Goal: Task Accomplishment & Management: Complete application form

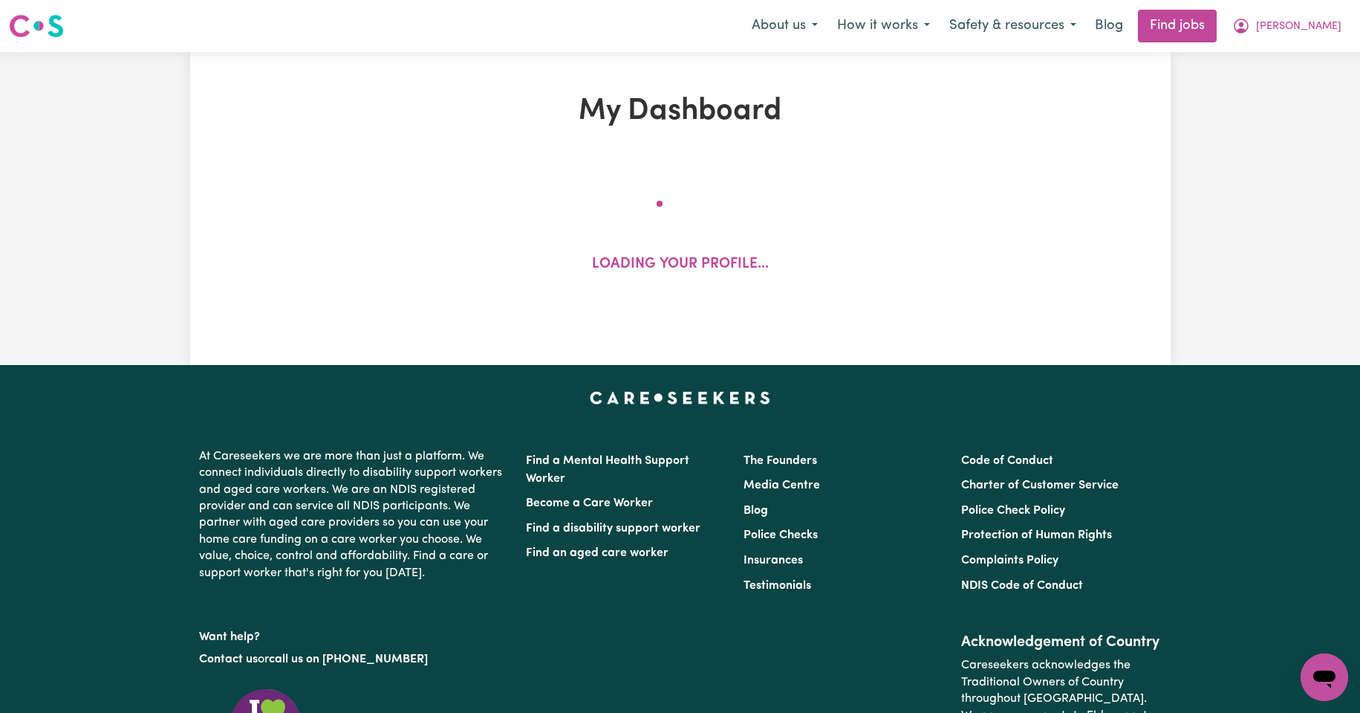
click at [1354, 30] on div "Menu About us How it works Safety & resources Blog Find jobs [PERSON_NAME]" at bounding box center [680, 26] width 1360 height 34
click at [1331, 29] on span "[PERSON_NAME]" at bounding box center [1298, 27] width 85 height 16
click at [1269, 56] on link "My Account" at bounding box center [1291, 58] width 117 height 28
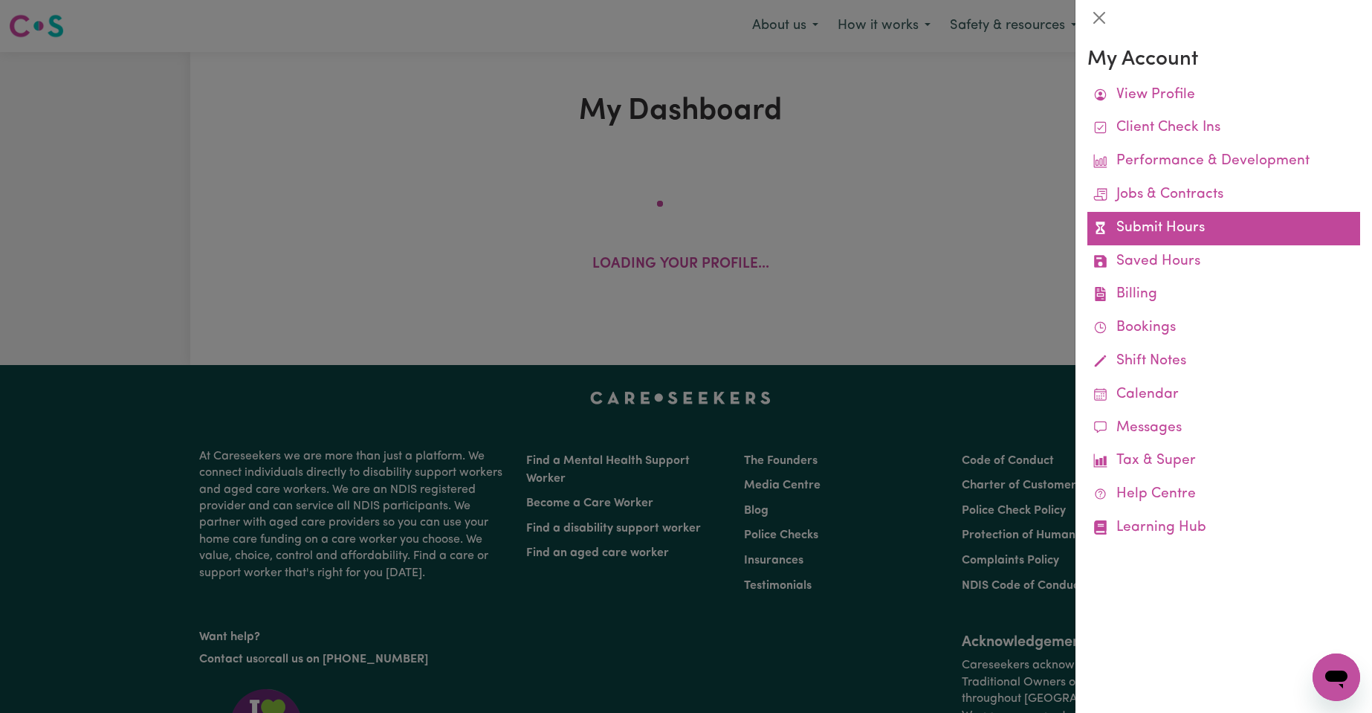
click at [1149, 224] on link "Submit Hours" at bounding box center [1223, 228] width 273 height 33
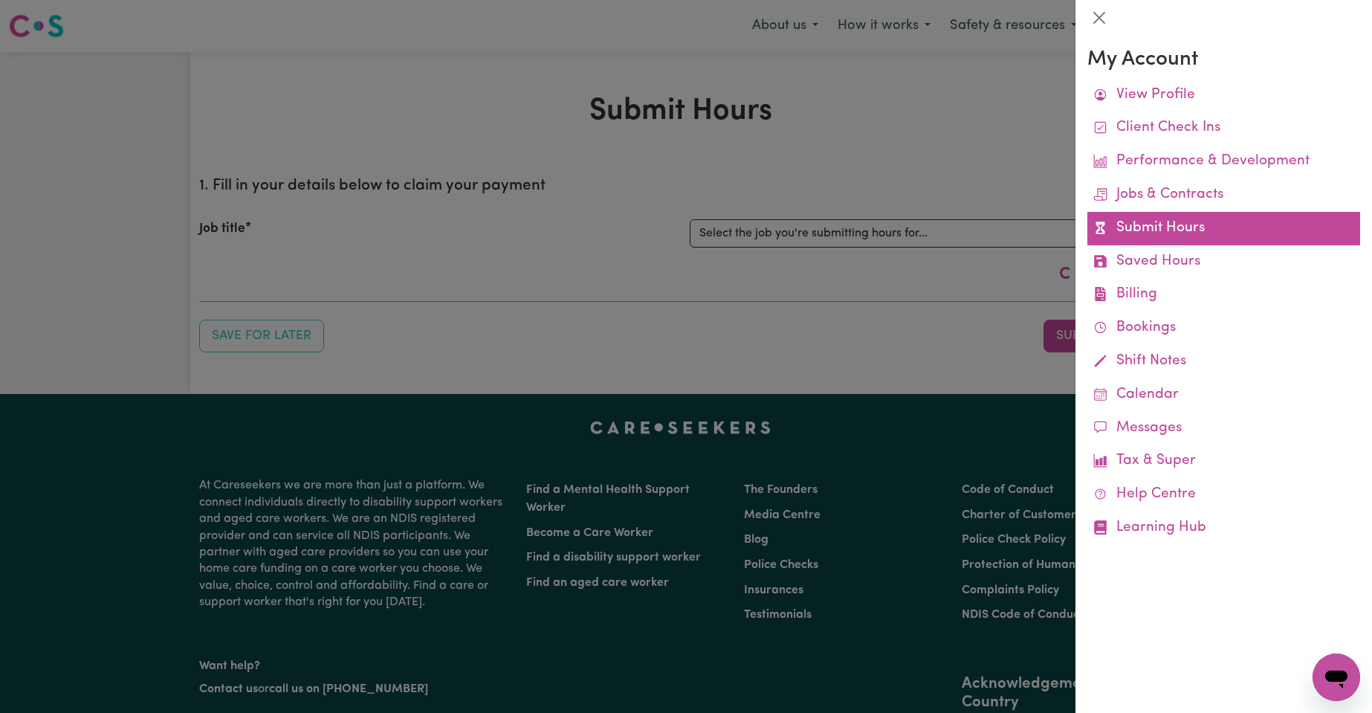
click at [1146, 224] on link "Submit Hours" at bounding box center [1223, 228] width 273 height 33
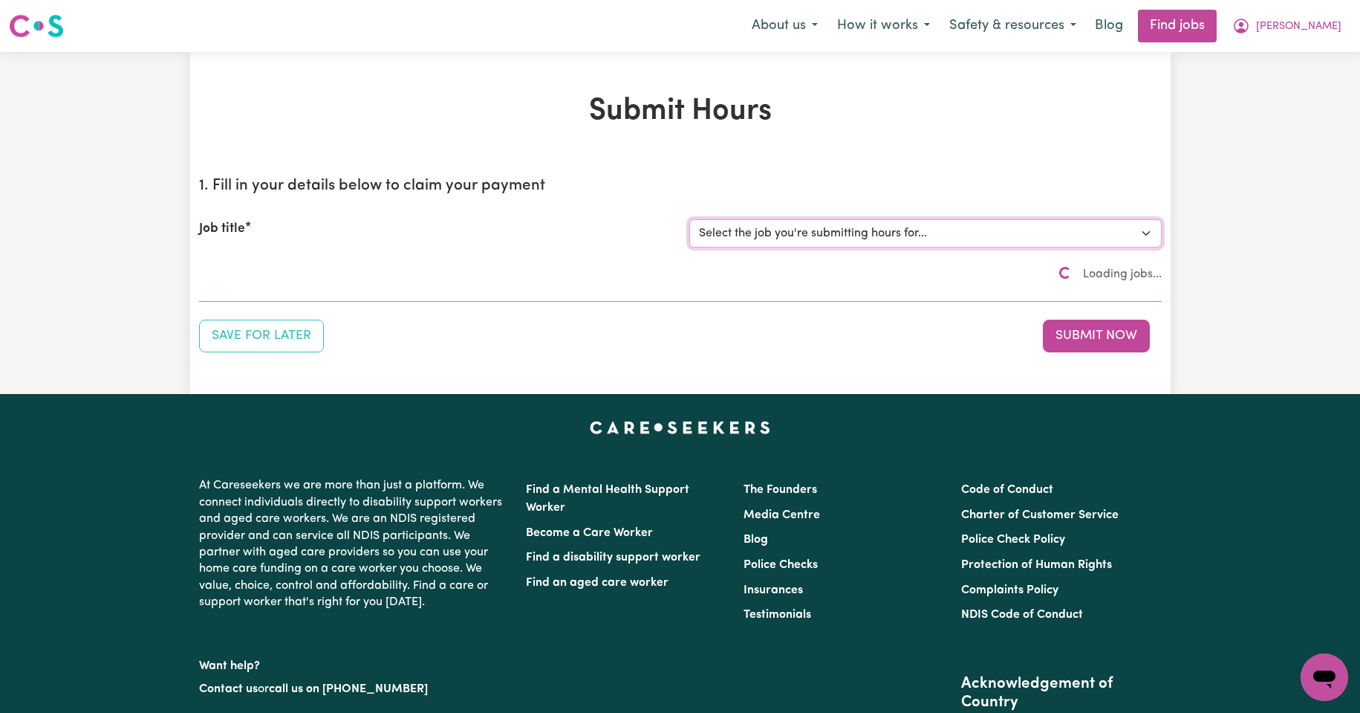
click at [1149, 233] on select "Select the job you're submitting hours for..." at bounding box center [926, 233] width 473 height 28
click at [1208, 188] on div "Submit Hours 1. Fill in your details below to claim your payment Job title Sele…" at bounding box center [680, 223] width 1360 height 342
click at [1146, 233] on select "Select the job you're submitting hours for..." at bounding box center [926, 233] width 473 height 28
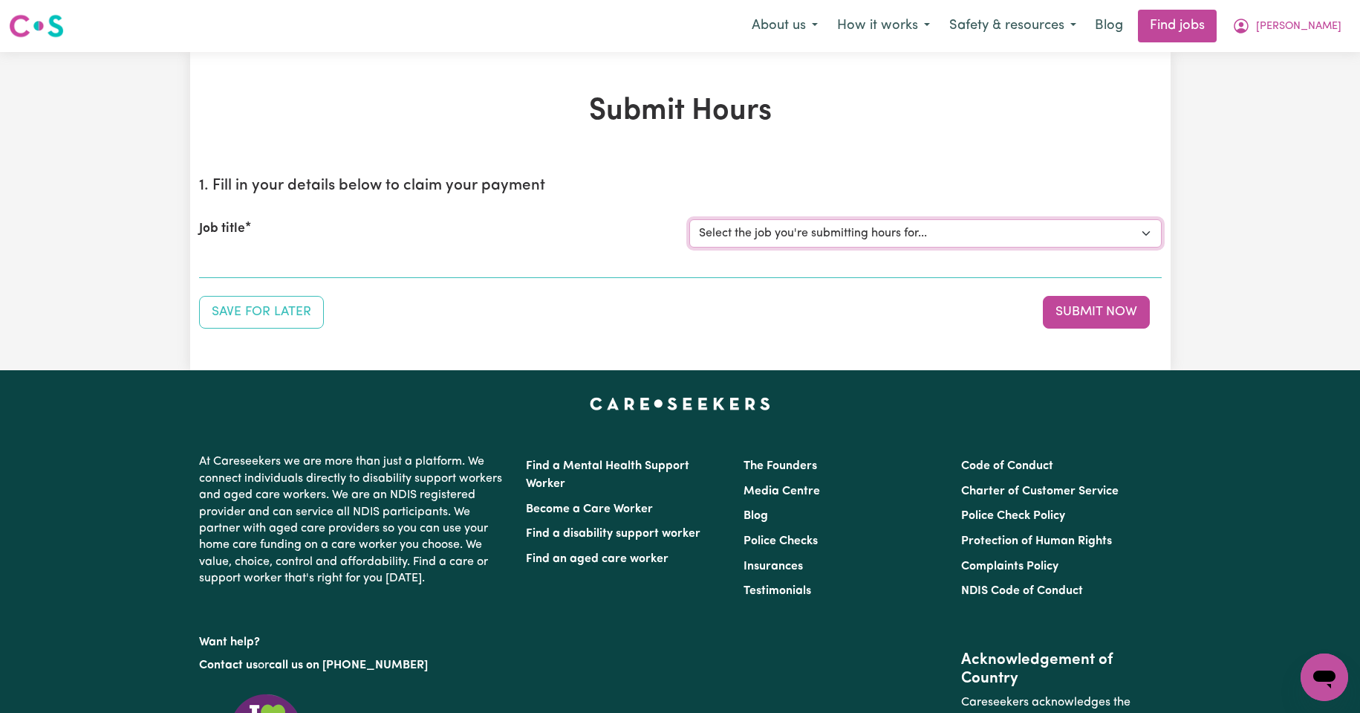
click at [1148, 231] on select "Select the job you're submitting hours for... [Kishore Hands Of Care] Support W…" at bounding box center [926, 233] width 473 height 28
select select "14320"
click at [690, 219] on select "Select the job you're submitting hours for... [Kishore Hands Of Care] Support W…" at bounding box center [926, 233] width 473 height 28
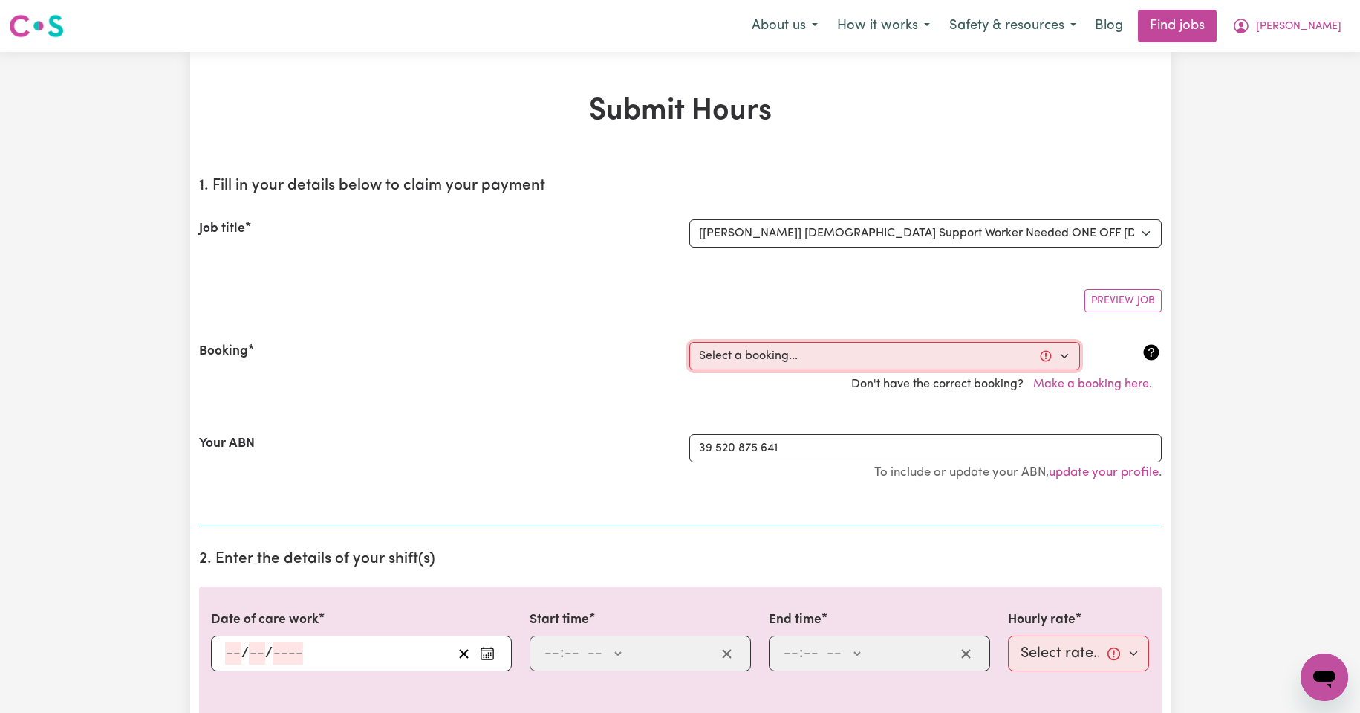
click at [1065, 356] on select "Select a booking... [DATE] 08:00am to 09:30am (ONE-OFF) [DATE] 08:00am to 09:30…" at bounding box center [885, 356] width 391 height 28
select select "354675"
click at [690, 342] on select "Select a booking... [DATE] 08:00am to 09:30am (ONE-OFF) [DATE] 08:00am to 09:30…" at bounding box center [885, 356] width 391 height 28
type input "[DATE]"
type input "10"
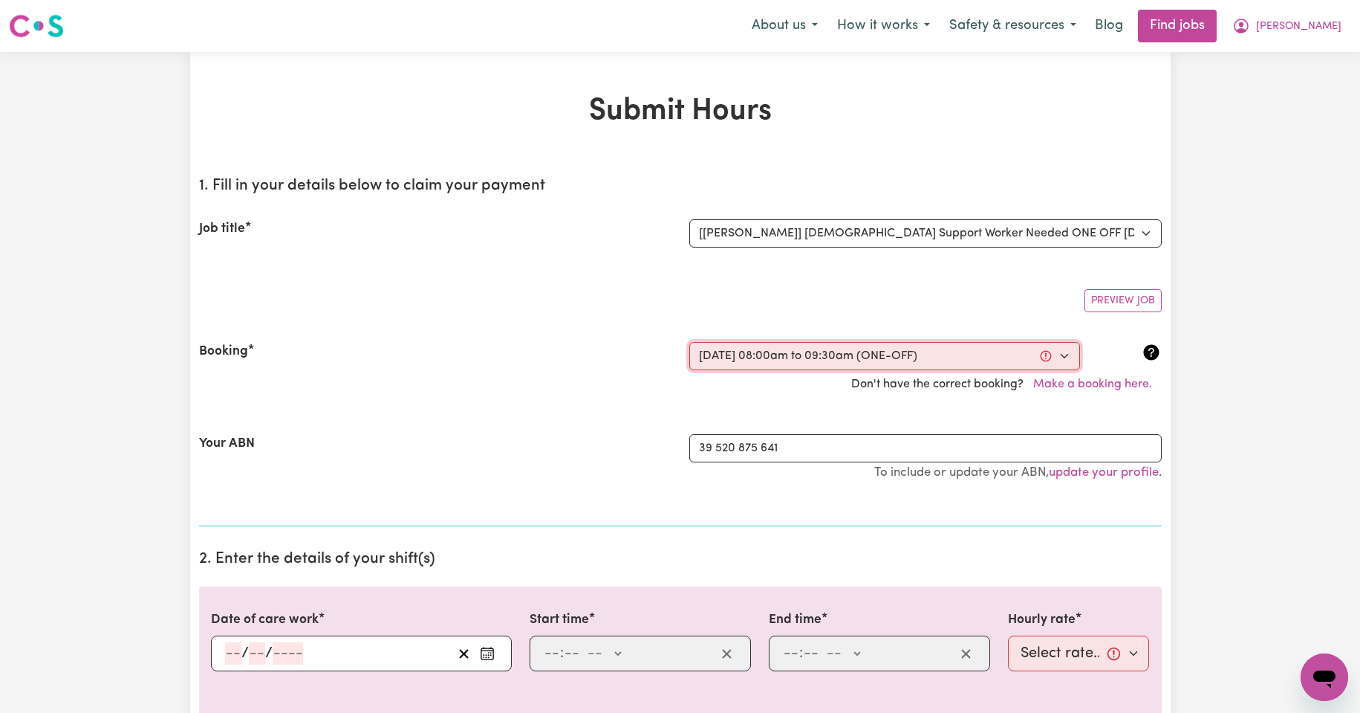
type input "9"
type input "2025"
type input "08:00"
type input "8"
type input "0"
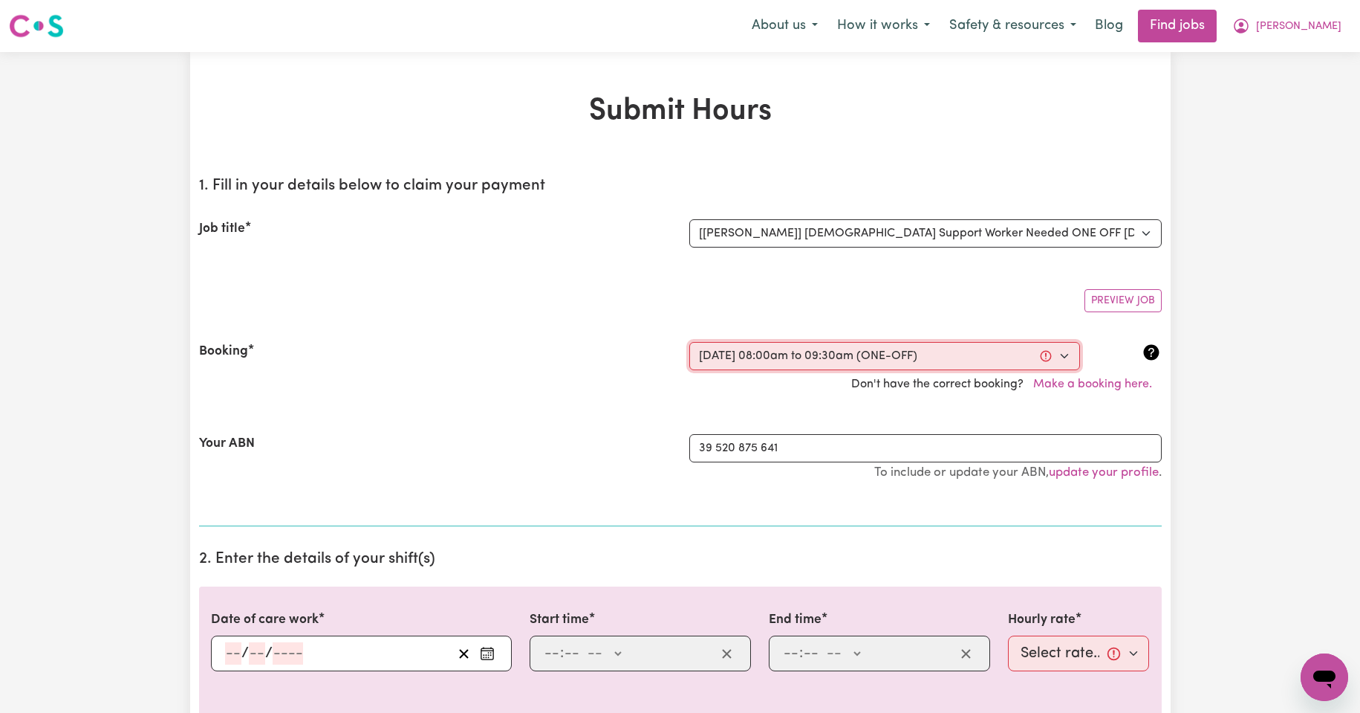
select select "am"
type input "09:30"
type input "9"
type input "30"
select select "am"
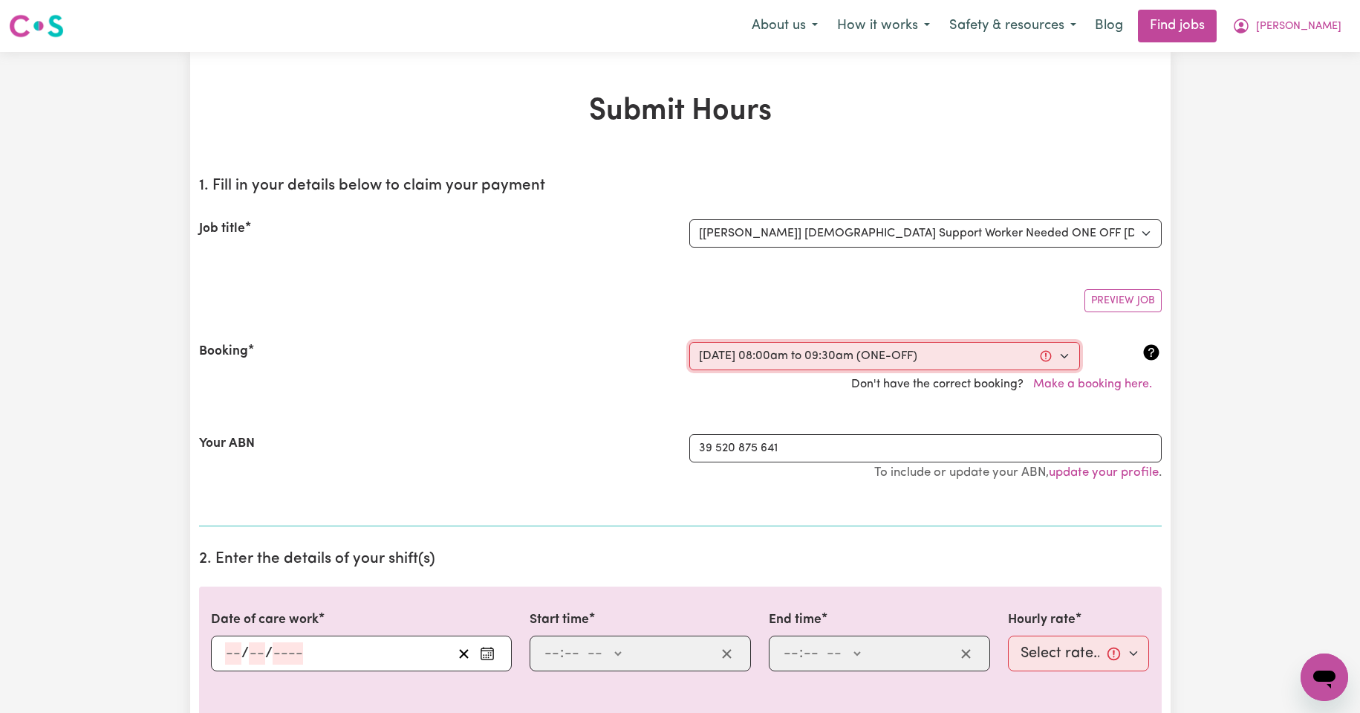
select select "50-Weekday"
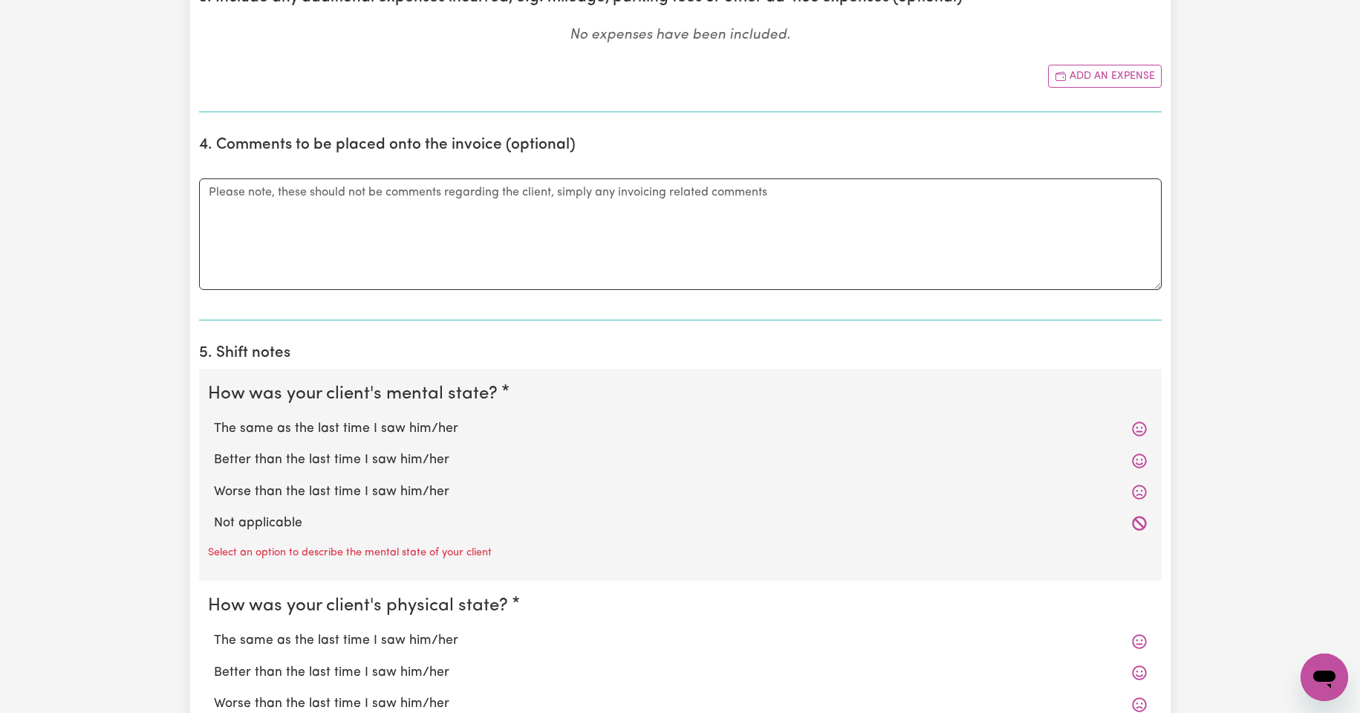
scroll to position [817, 0]
click at [314, 427] on label "The same as the last time I saw him/her" at bounding box center [680, 426] width 933 height 19
click at [214, 417] on input "The same as the last time I saw him/her" at bounding box center [213, 416] width 1 height 1
radio input "true"
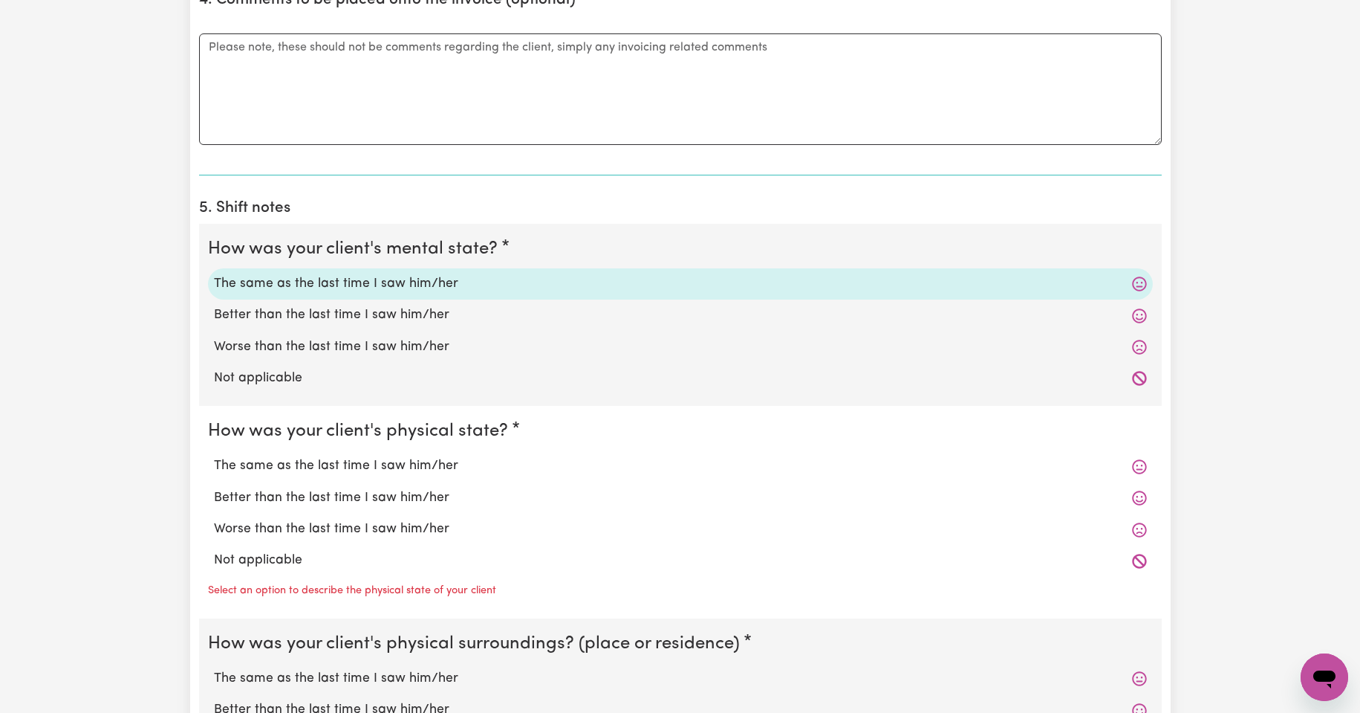
scroll to position [966, 0]
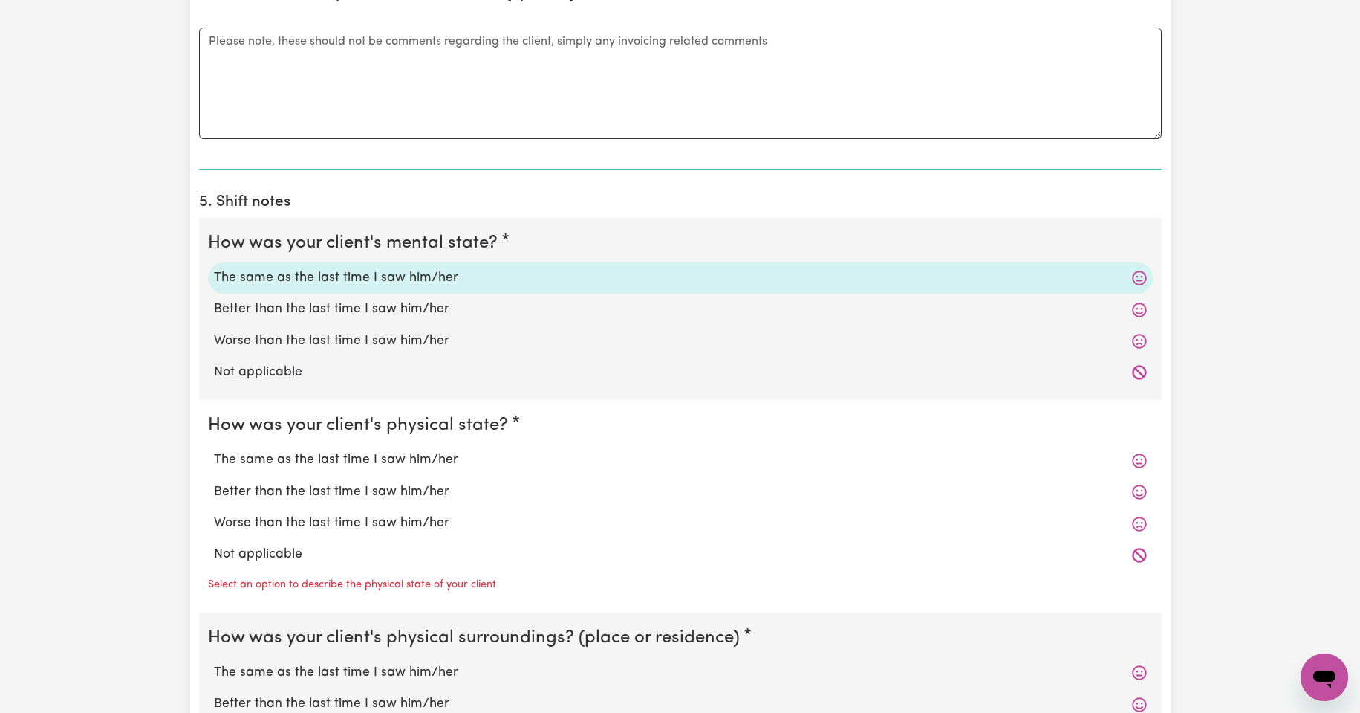
click at [368, 458] on label "The same as the last time I saw him/her" at bounding box center [680, 459] width 933 height 19
click at [214, 450] on input "The same as the last time I saw him/her" at bounding box center [213, 450] width 1 height 1
radio input "true"
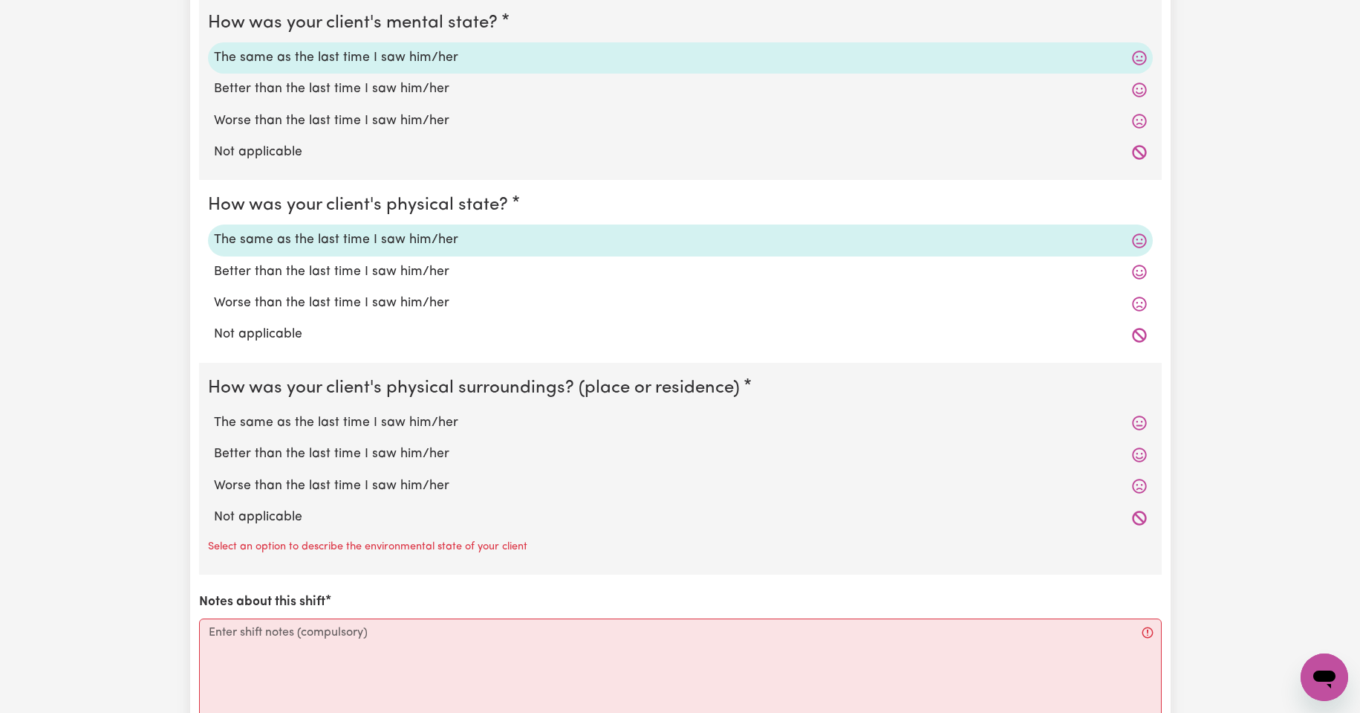
scroll to position [1189, 0]
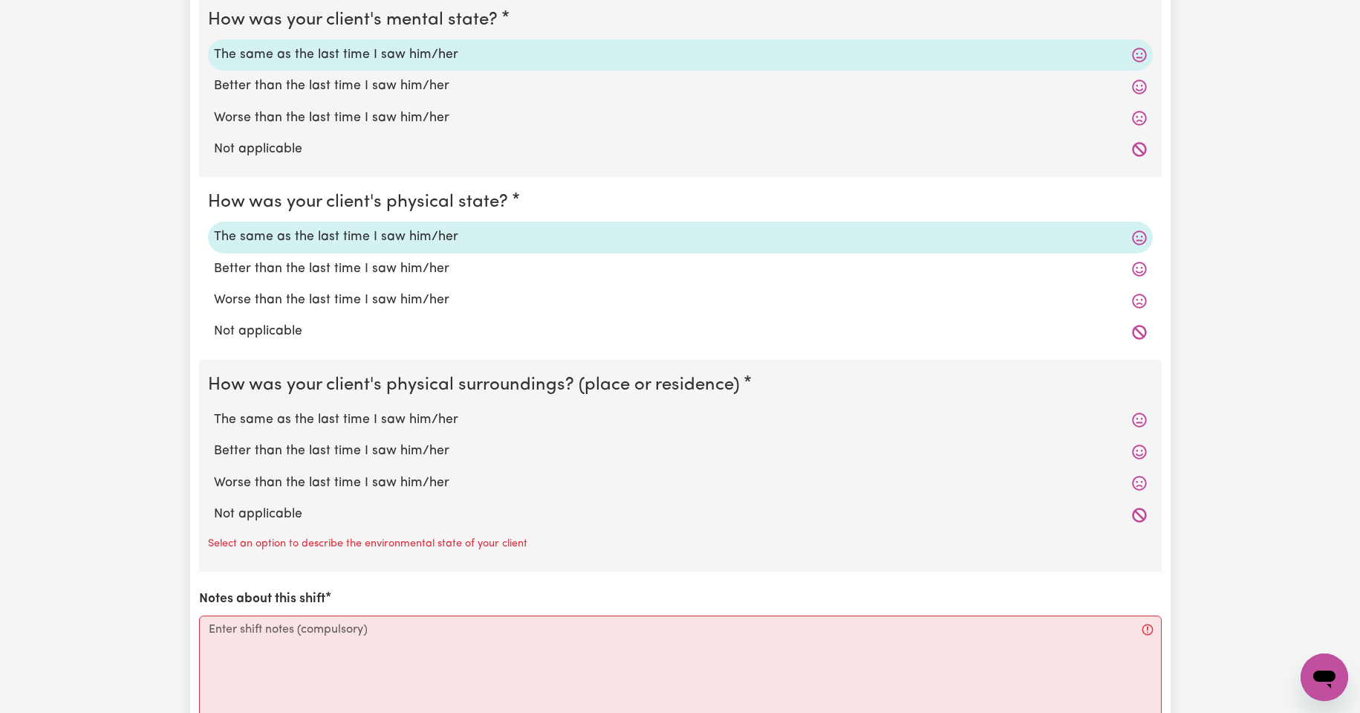
click at [384, 418] on label "The same as the last time I saw him/her" at bounding box center [680, 419] width 933 height 19
click at [214, 410] on input "The same as the last time I saw him/her" at bounding box center [213, 409] width 1 height 1
radio input "true"
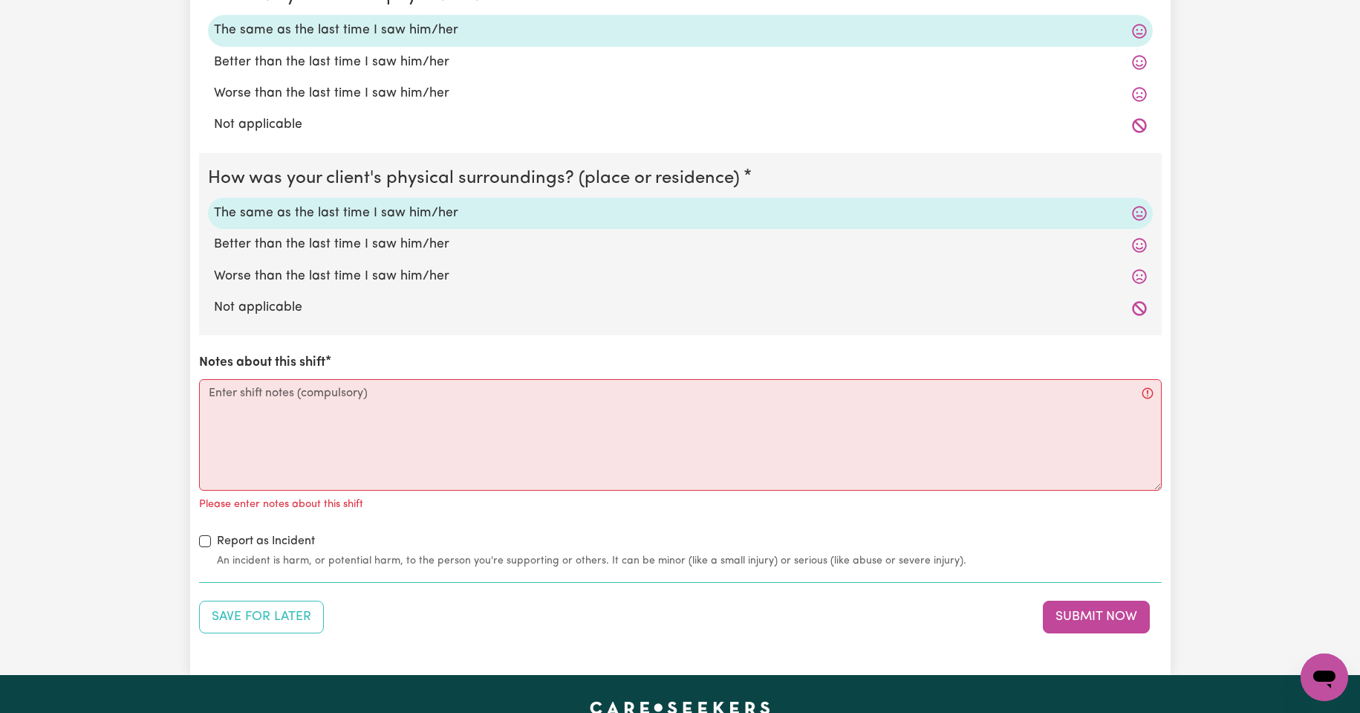
scroll to position [1436, 0]
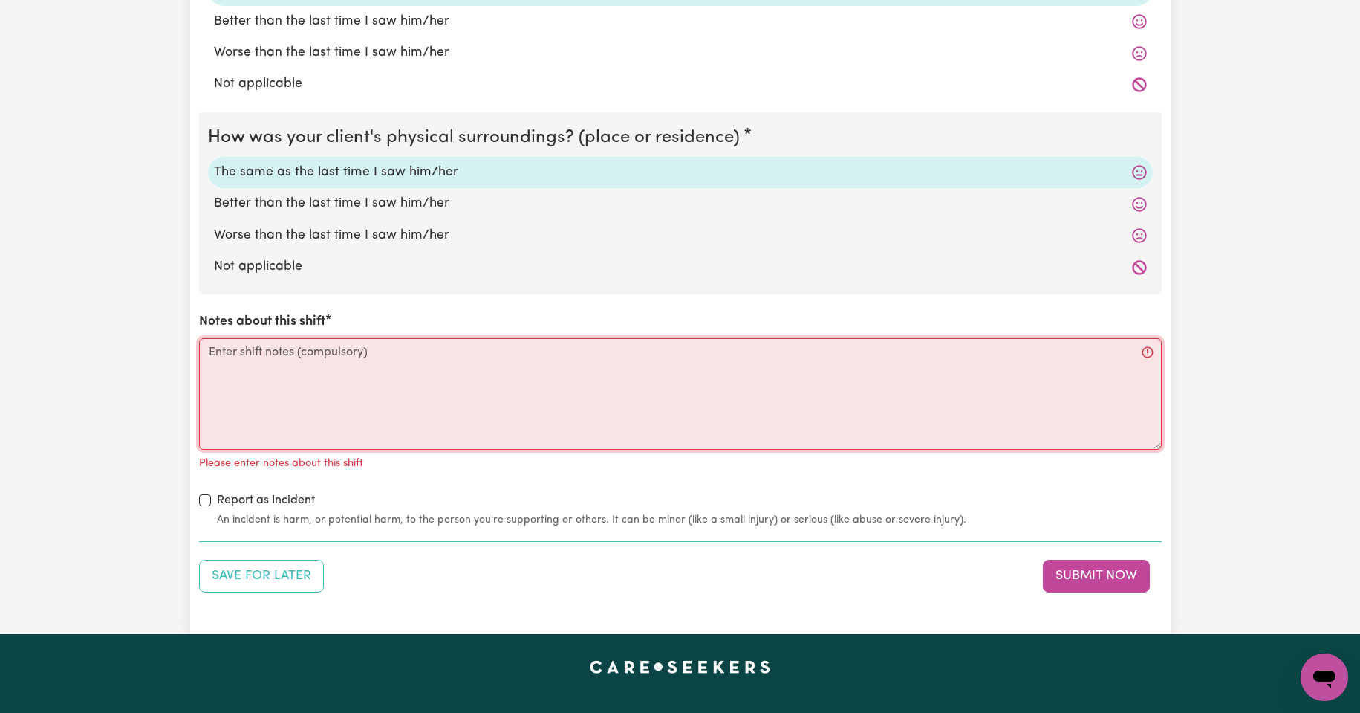
click at [260, 351] on textarea "Notes about this shift" at bounding box center [680, 393] width 963 height 111
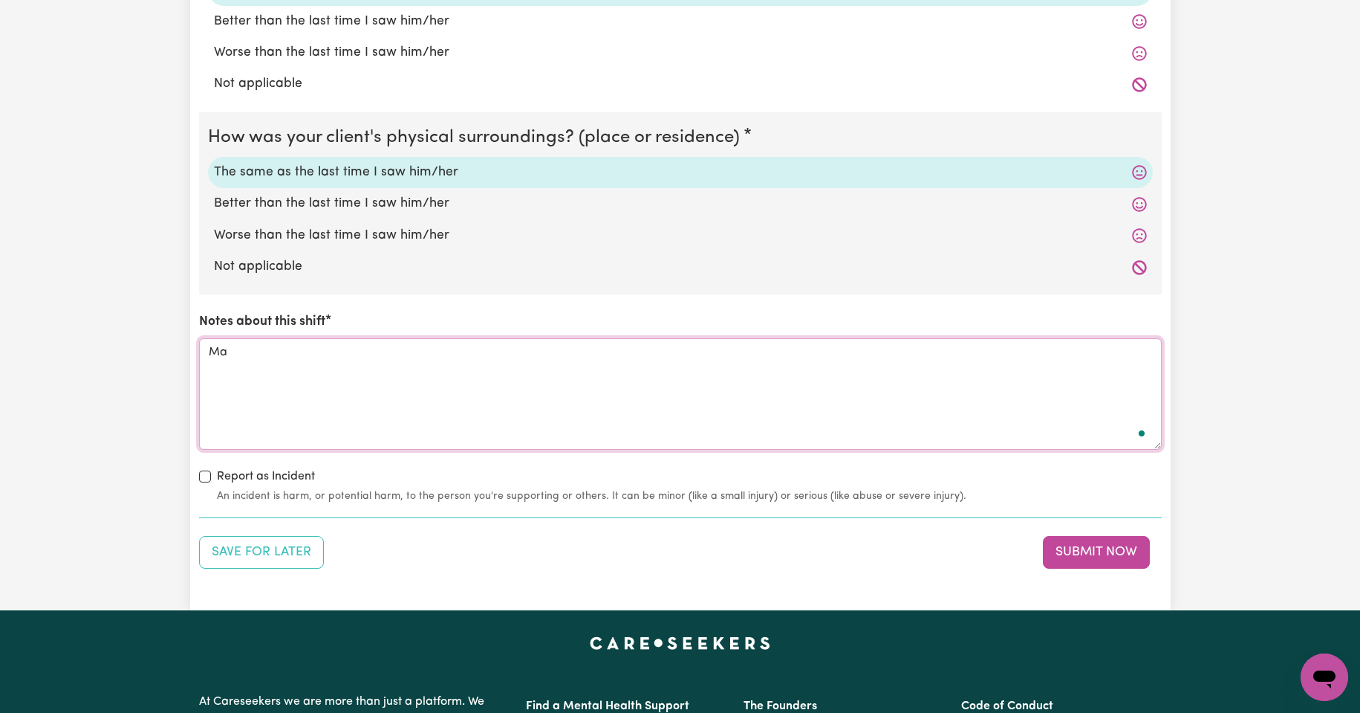
type textarea "M"
click at [528, 351] on textarea "I massaged [PERSON_NAME]'s back because she had some pain." at bounding box center [680, 393] width 963 height 111
type textarea "I massaged [PERSON_NAME]'s back because she had some pain."
click at [1083, 554] on button "Submit Now" at bounding box center [1096, 552] width 107 height 33
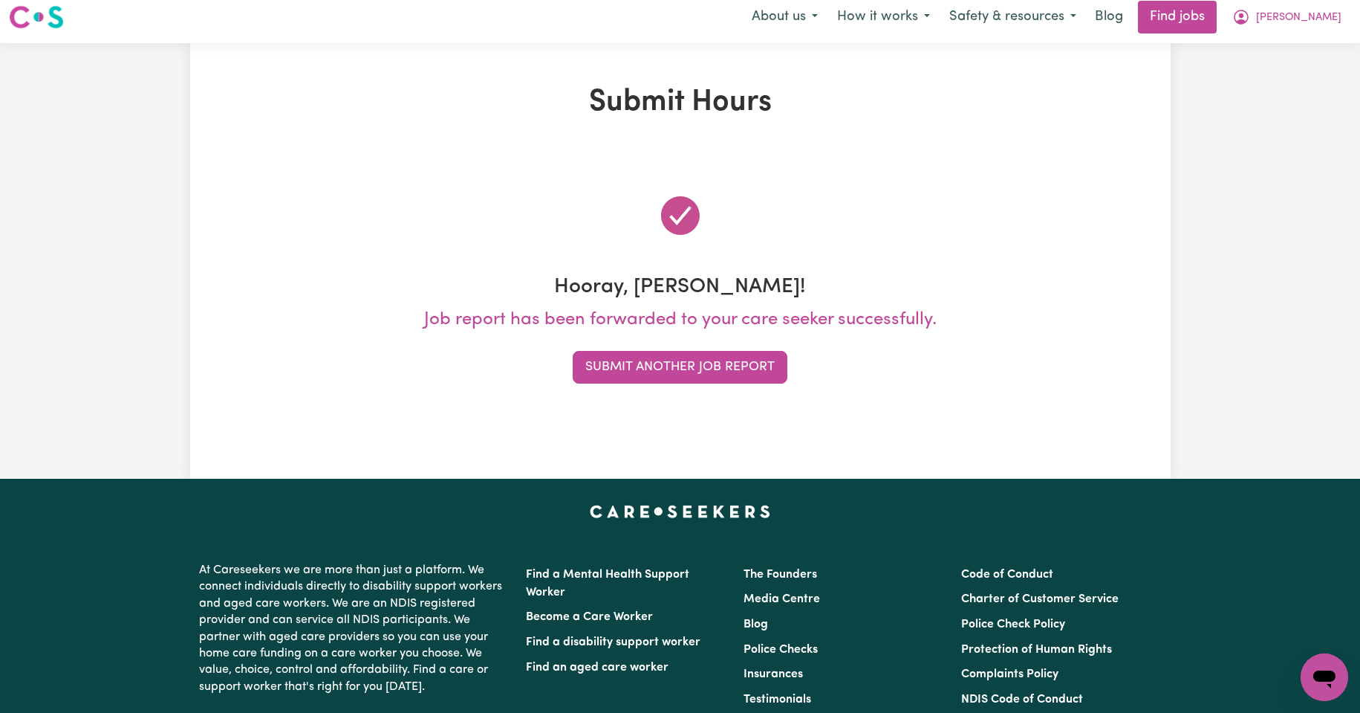
scroll to position [0, 0]
